Goal: Information Seeking & Learning: Learn about a topic

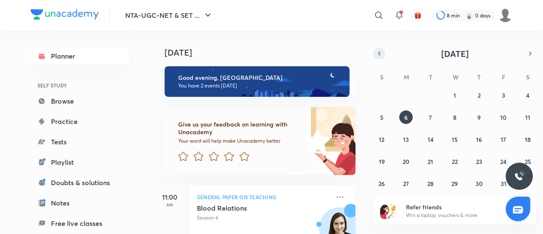
click at [379, 57] on icon "button" at bounding box center [379, 54] width 7 height 8
click at [384, 19] on div at bounding box center [378, 15] width 17 height 17
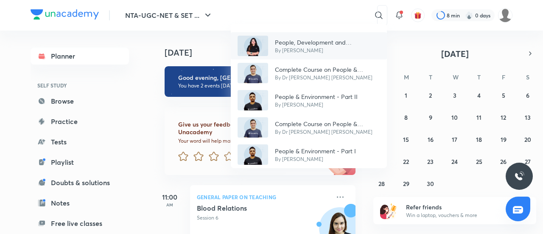
click at [294, 36] on div "People, Development and Environment- [DATE] By [PERSON_NAME]" at bounding box center [309, 45] width 156 height 27
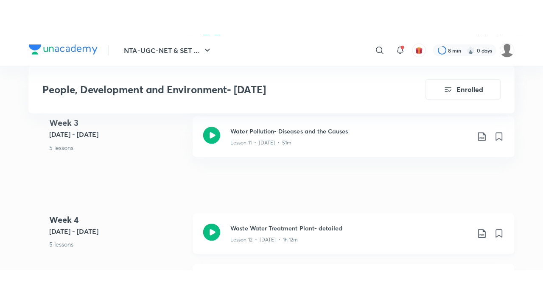
scroll to position [1102, 0]
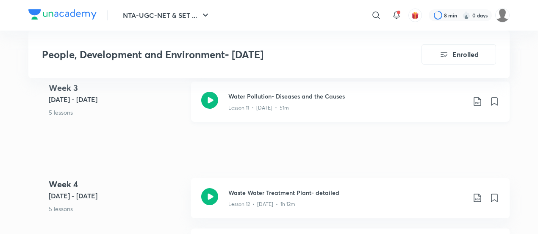
click at [248, 101] on div "Water Pollution- Diseases and the Causes Lesson 11 • [DATE] • 51m" at bounding box center [350, 101] width 319 height 40
